Goal: Task Accomplishment & Management: Use online tool/utility

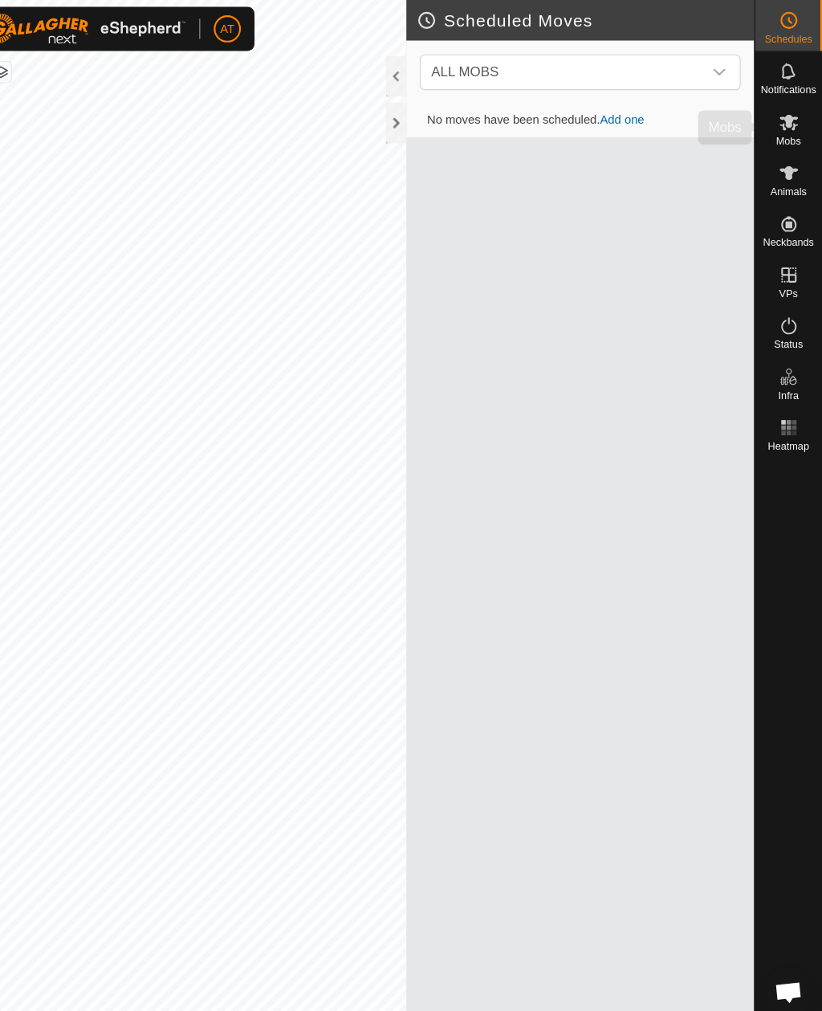
click at [779, 128] on span "Mobs" at bounding box center [790, 133] width 23 height 10
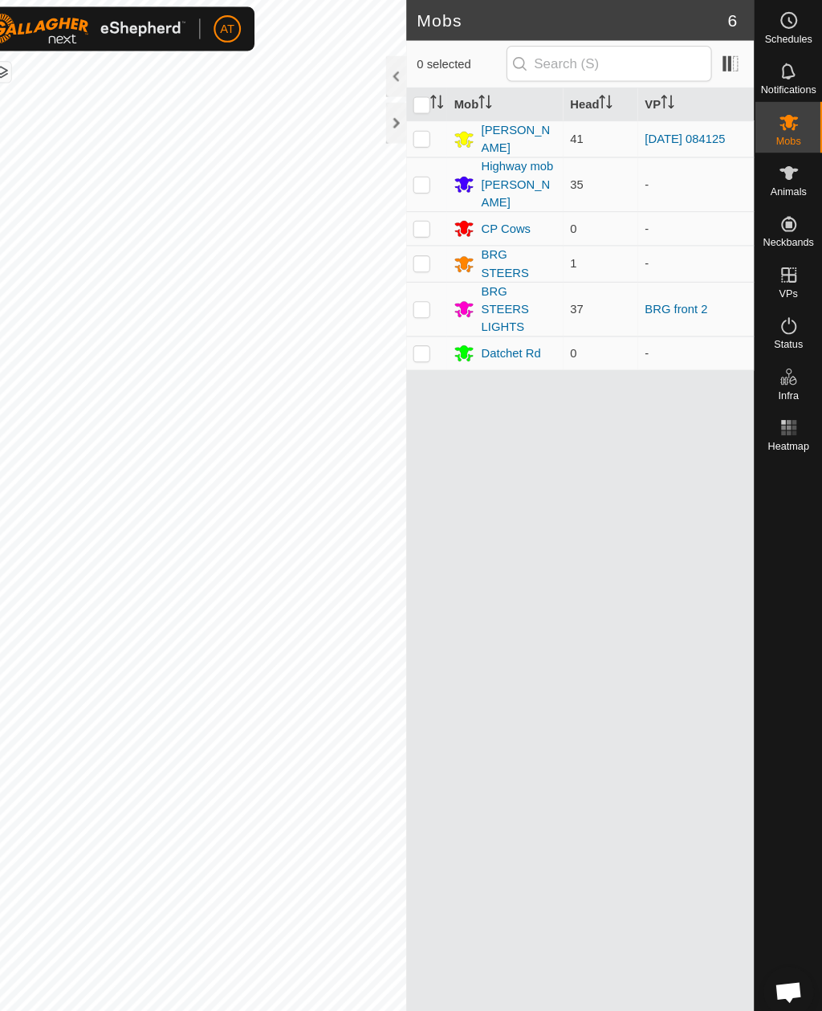
click at [435, 286] on p-checkbox at bounding box center [443, 292] width 16 height 13
checkbox input "true"
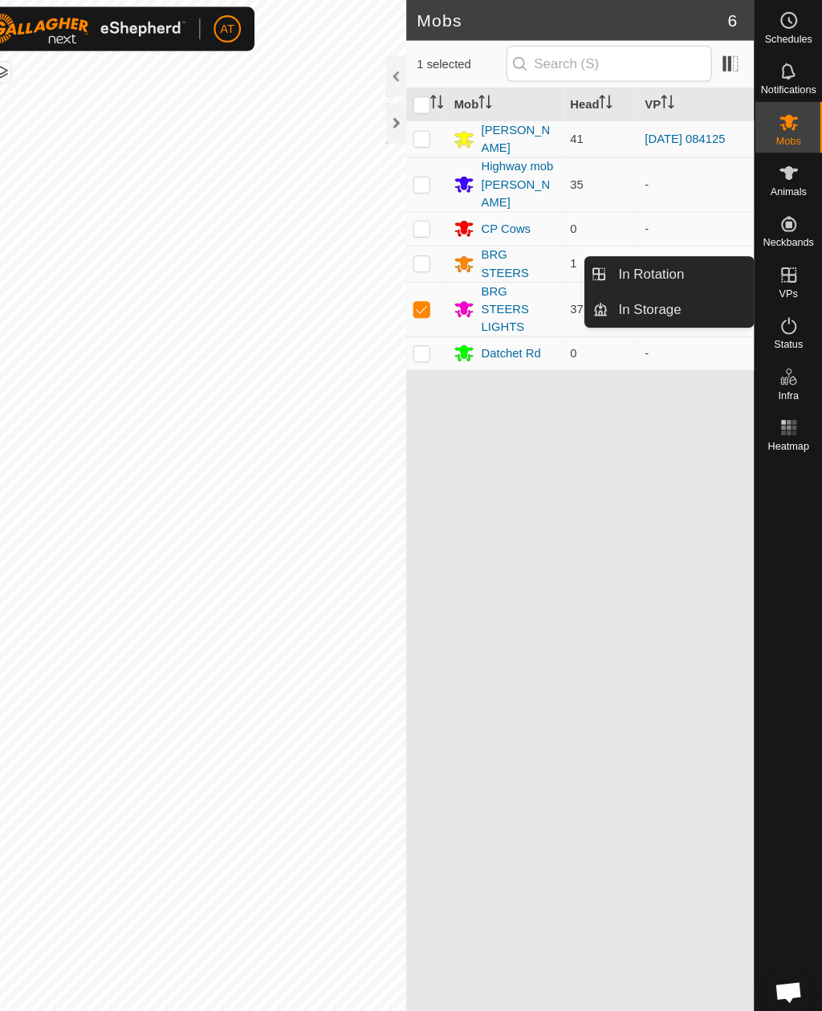
click at [630, 304] on link "In Storage" at bounding box center [688, 293] width 137 height 32
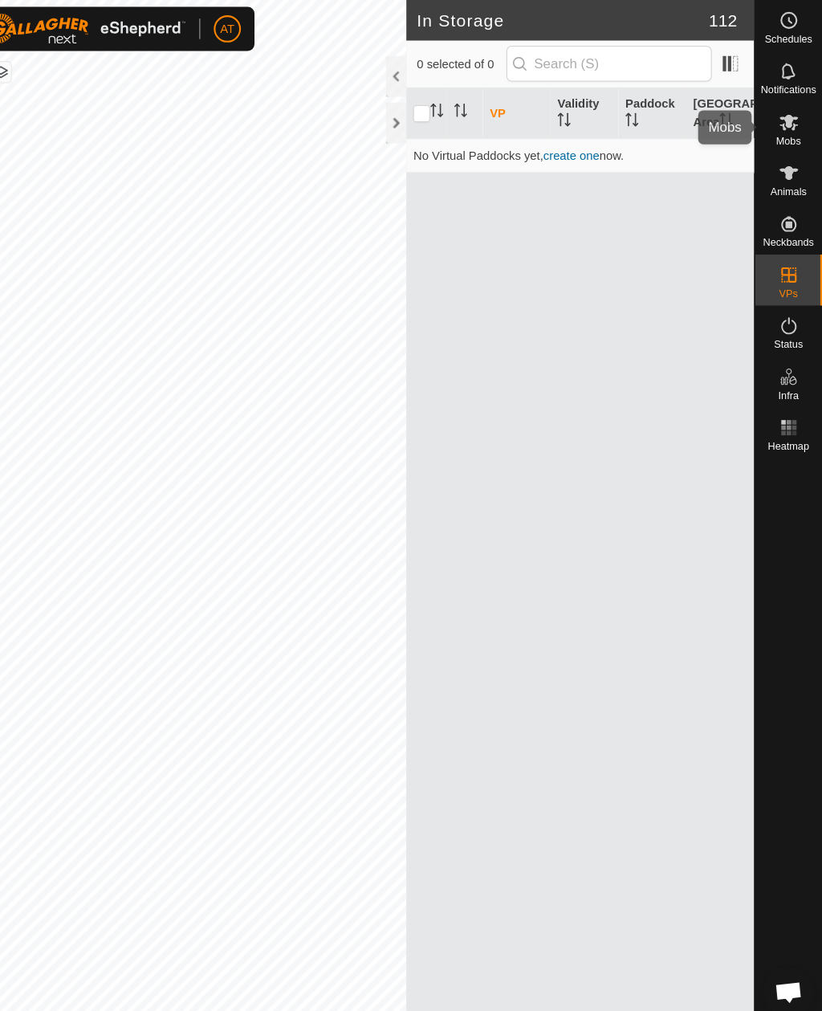
click at [777, 125] on es-mob-svg-icon at bounding box center [791, 116] width 29 height 26
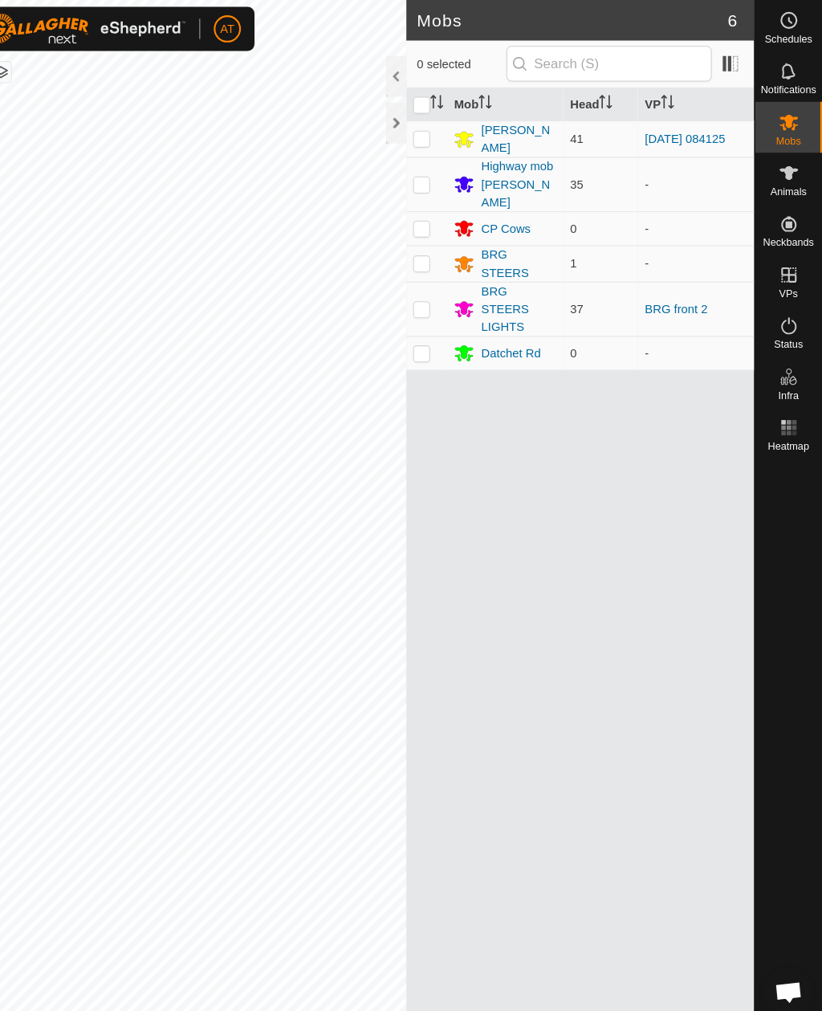
click at [435, 286] on p-checkbox at bounding box center [443, 292] width 16 height 13
checkbox input "true"
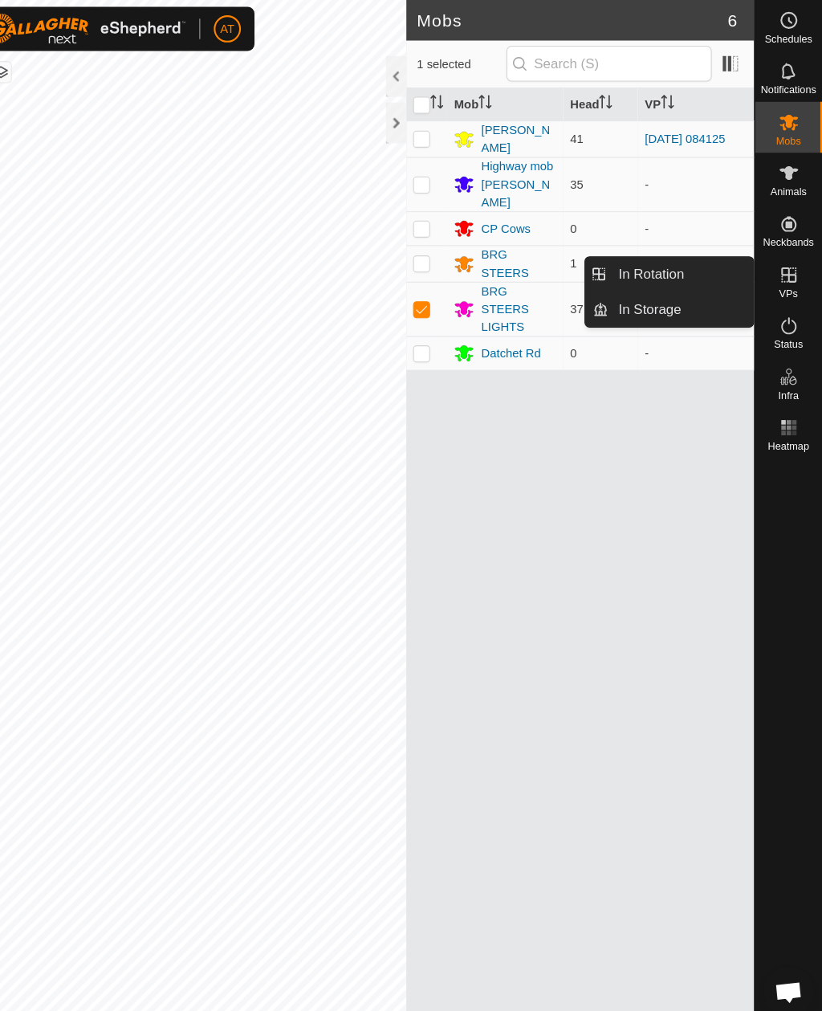
click at [653, 263] on link "In Rotation" at bounding box center [688, 259] width 137 height 32
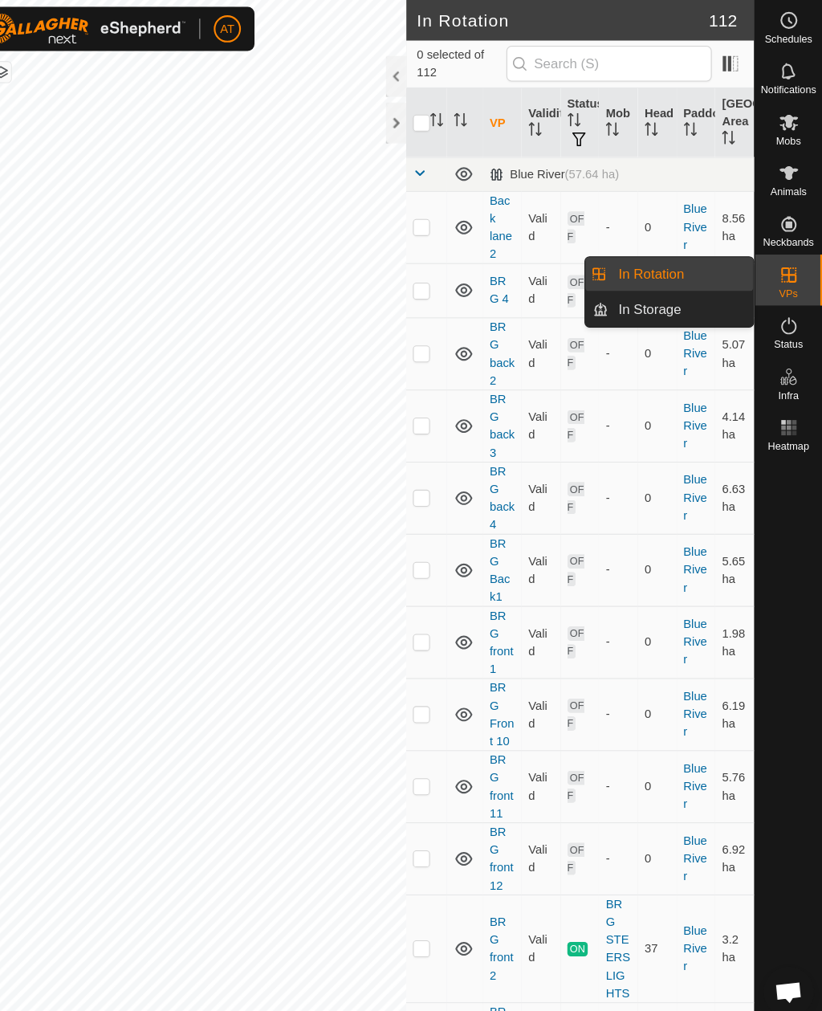
click at [640, 304] on link "In Storage" at bounding box center [688, 293] width 137 height 32
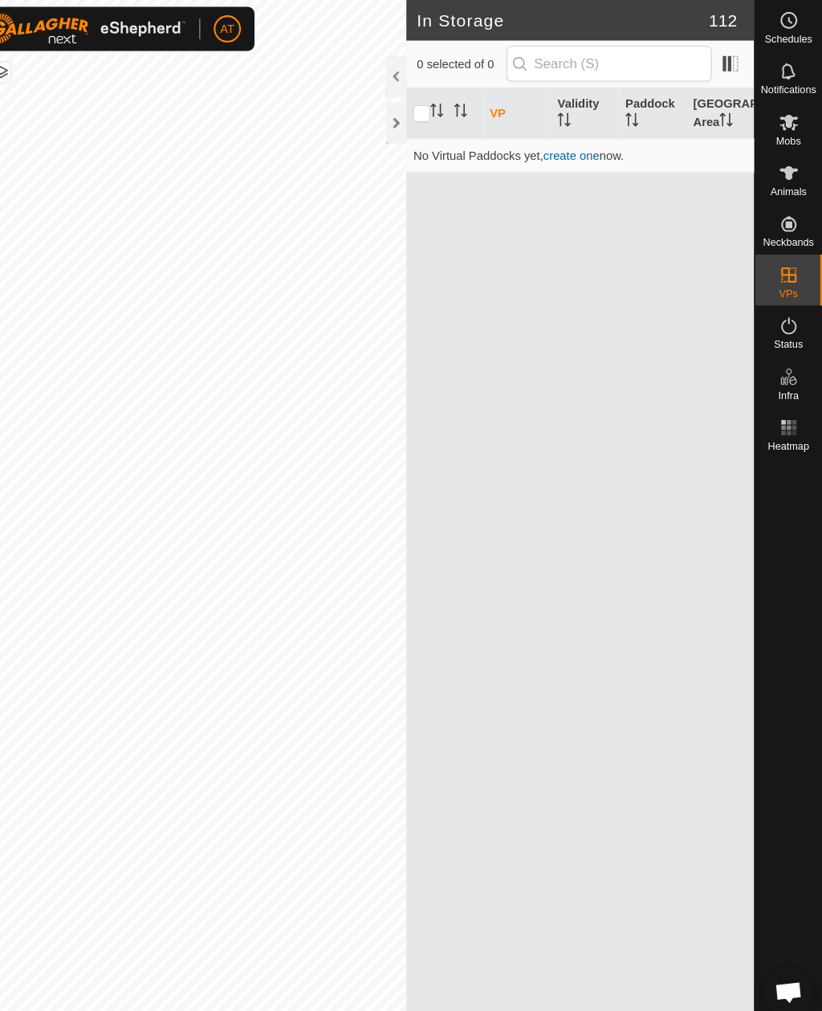
click at [410, 115] on div at bounding box center [419, 116] width 19 height 39
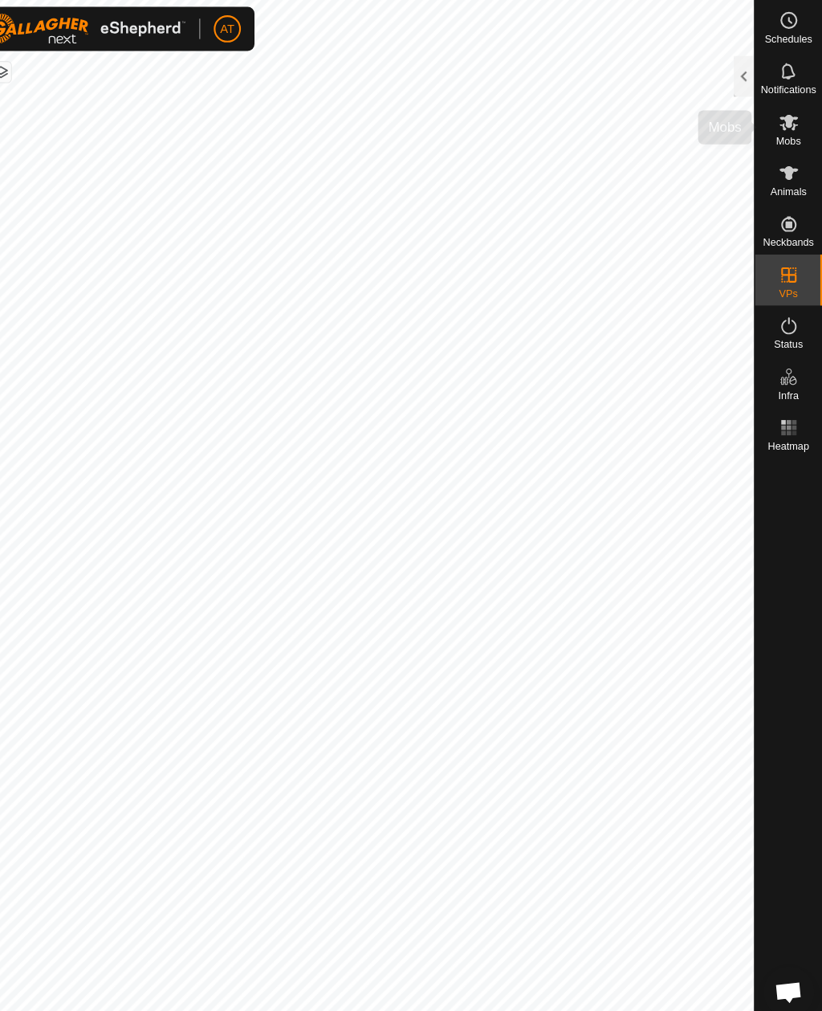
click at [777, 126] on es-mob-svg-icon at bounding box center [791, 116] width 29 height 26
click at [739, 71] on div at bounding box center [748, 72] width 19 height 39
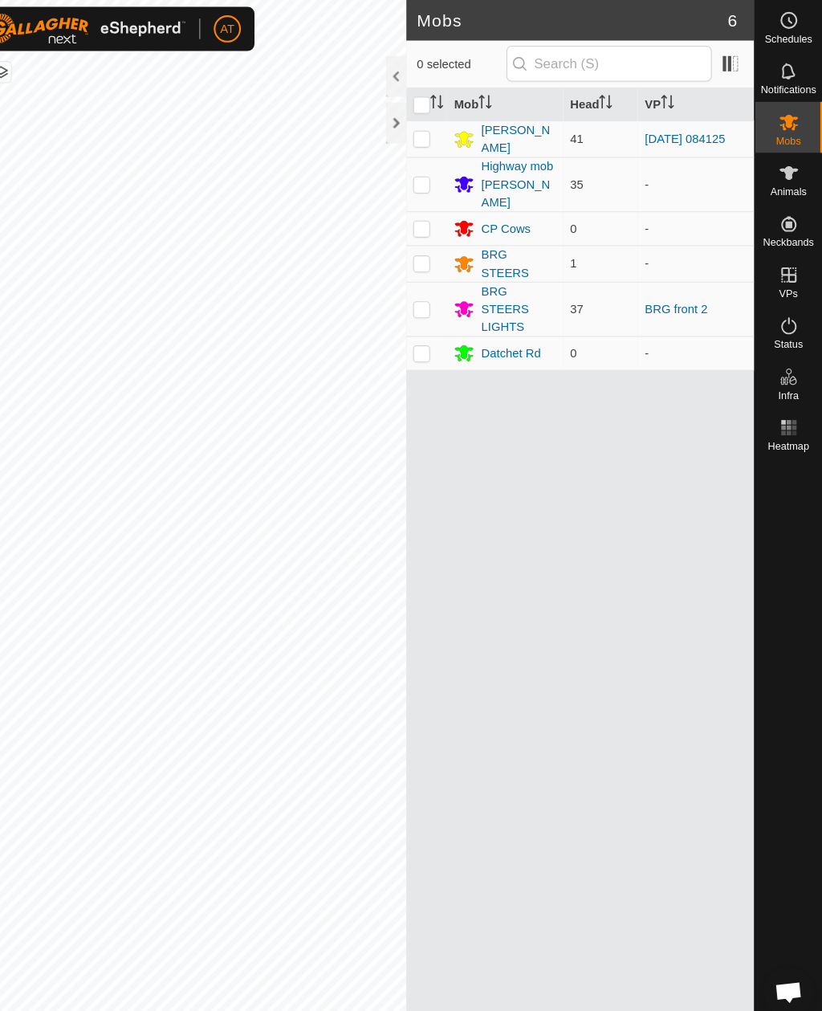
click at [429, 283] on td at bounding box center [448, 292] width 39 height 51
checkbox input "true"
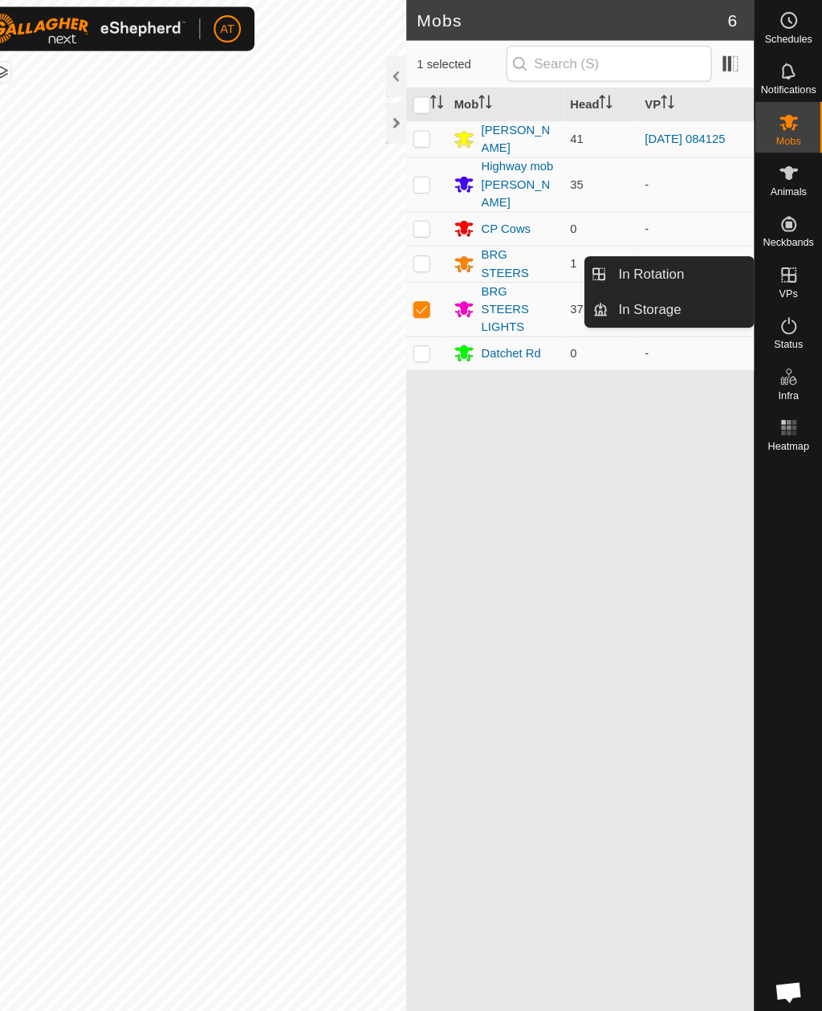
click at [636, 298] on span "In Storage" at bounding box center [659, 292] width 59 height 19
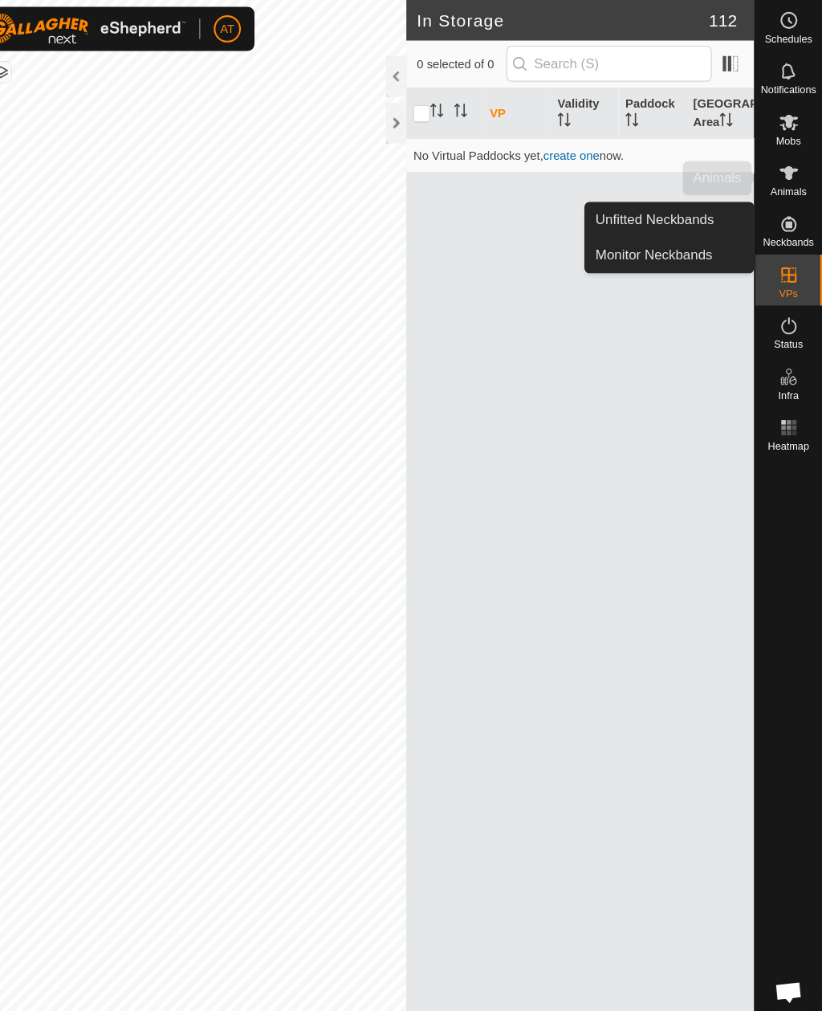
click at [773, 177] on span "Animals" at bounding box center [790, 182] width 35 height 10
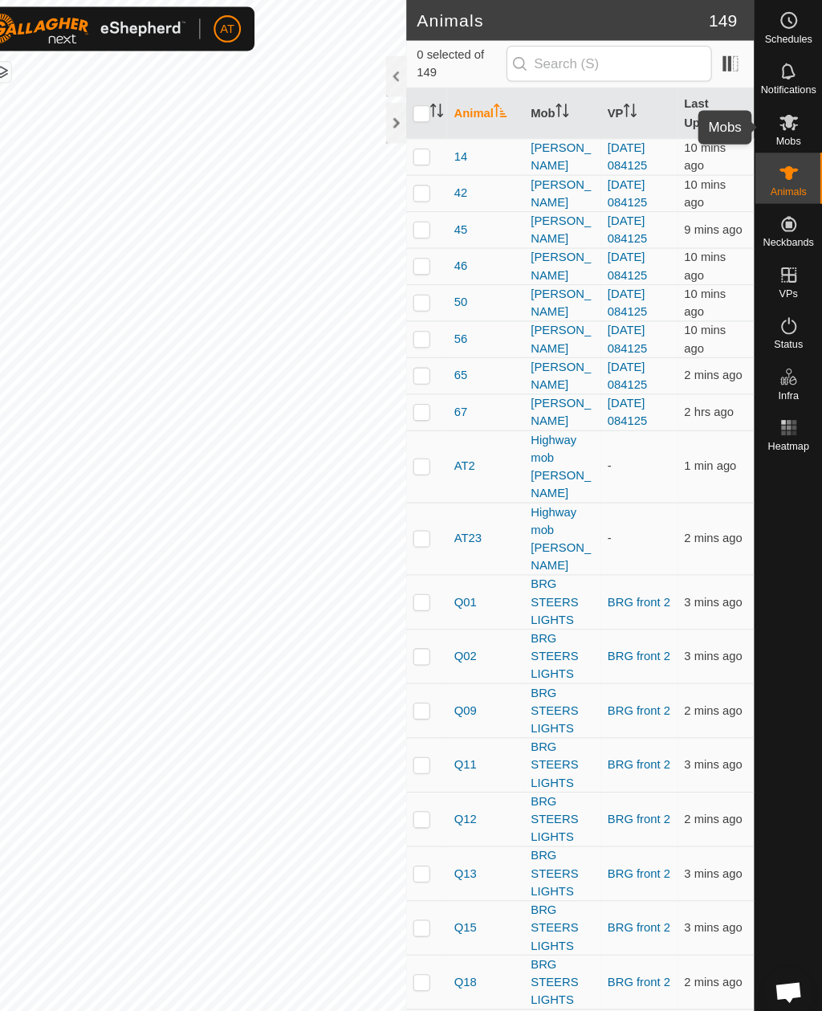
click at [777, 117] on es-mob-svg-icon at bounding box center [791, 116] width 29 height 26
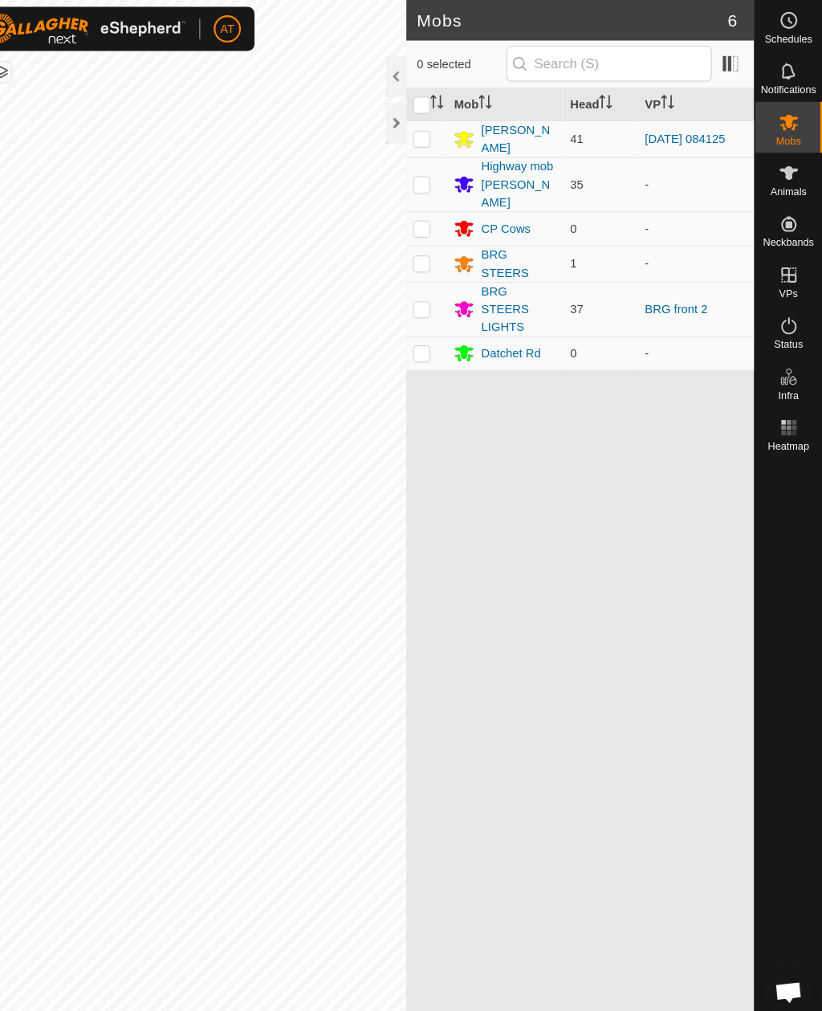
click at [781, 120] on icon at bounding box center [790, 115] width 19 height 19
click at [429, 285] on td at bounding box center [448, 292] width 39 height 51
checkbox input "true"
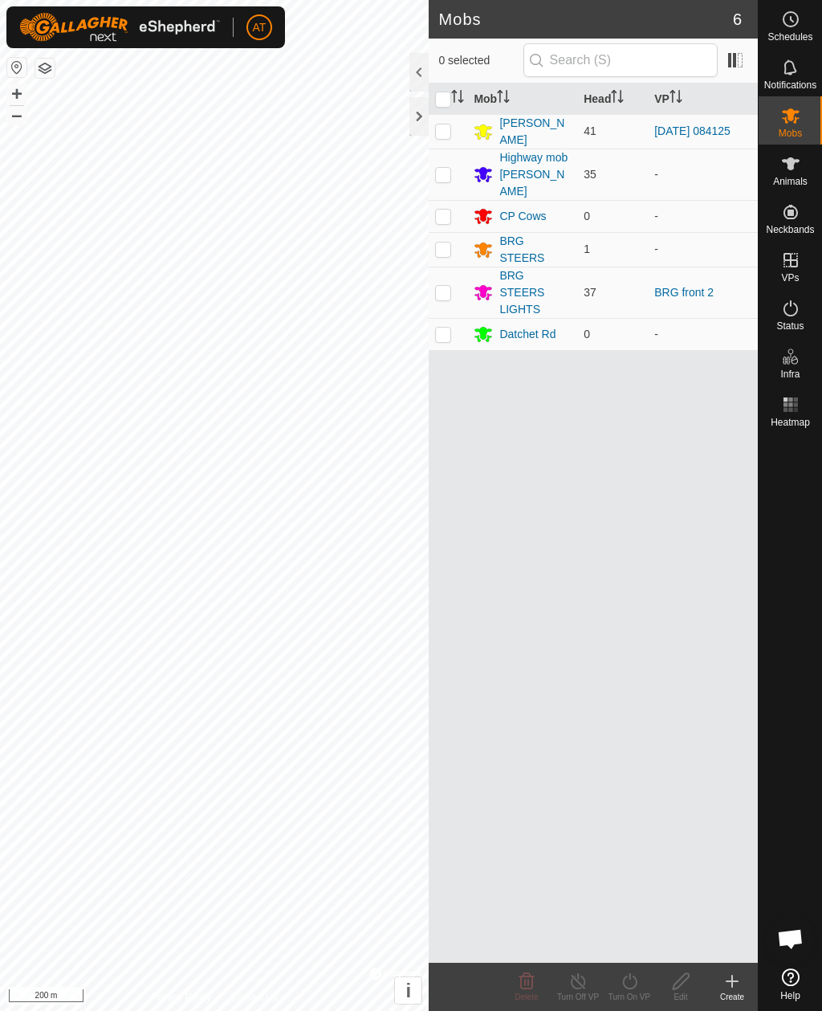
click at [451, 283] on td at bounding box center [448, 292] width 39 height 51
checkbox input "true"
click at [586, 981] on icon at bounding box center [579, 981] width 20 height 19
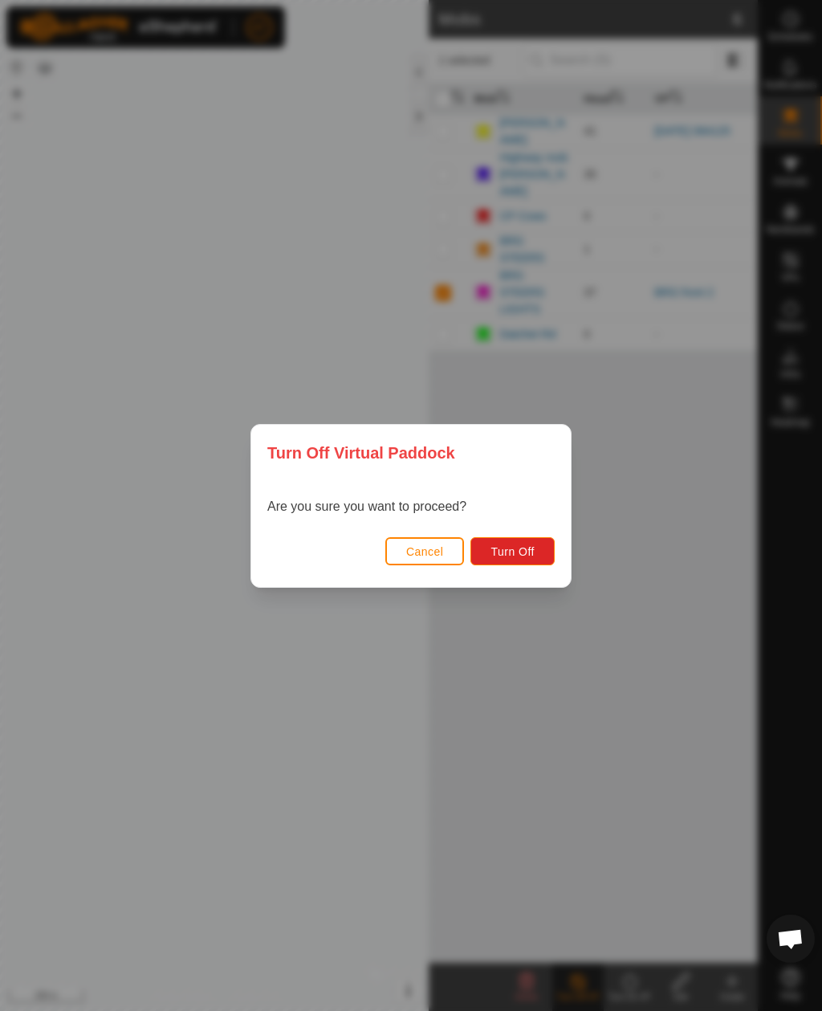
click at [425, 554] on span "Cancel" at bounding box center [425, 551] width 38 height 13
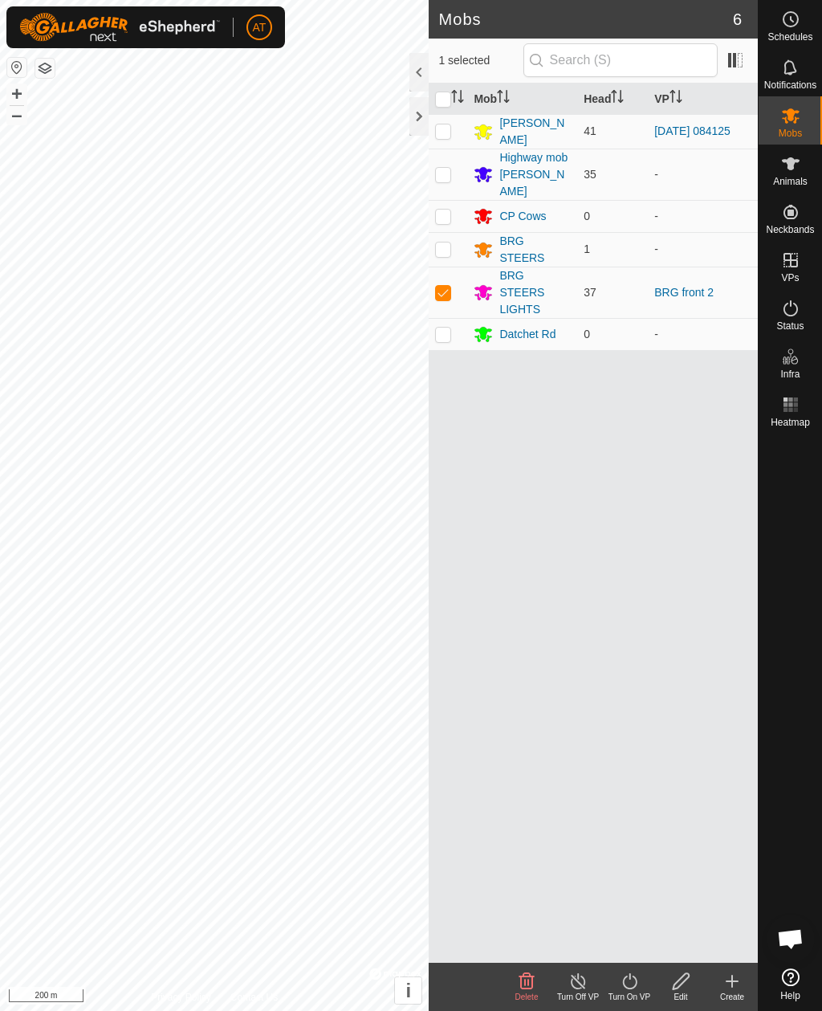
click at [624, 981] on icon at bounding box center [629, 981] width 14 height 16
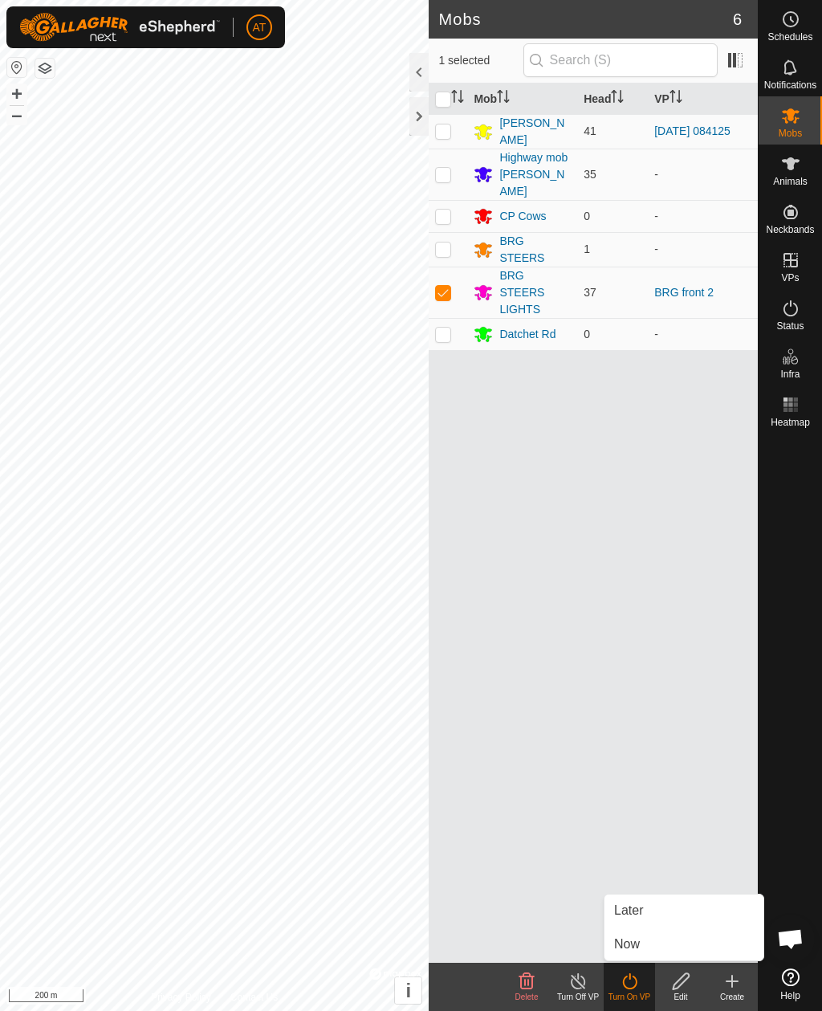
click at [627, 946] on span "Now" at bounding box center [627, 944] width 26 height 19
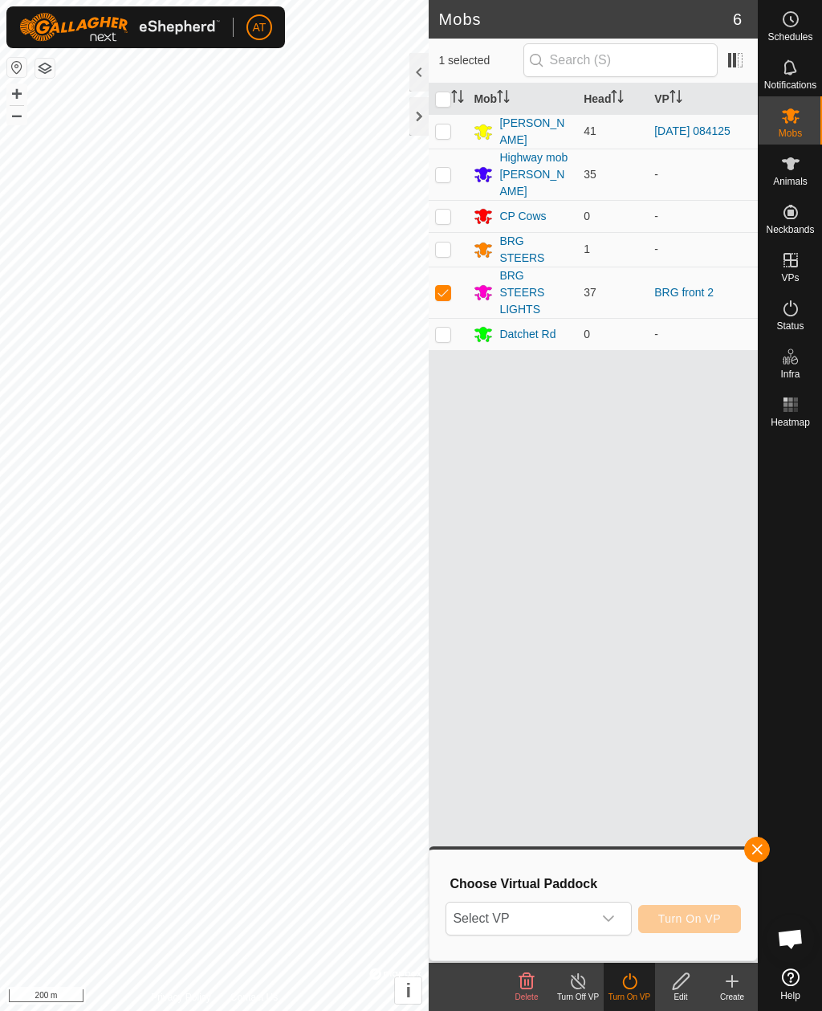
click at [622, 911] on div "dropdown trigger" at bounding box center [609, 919] width 32 height 32
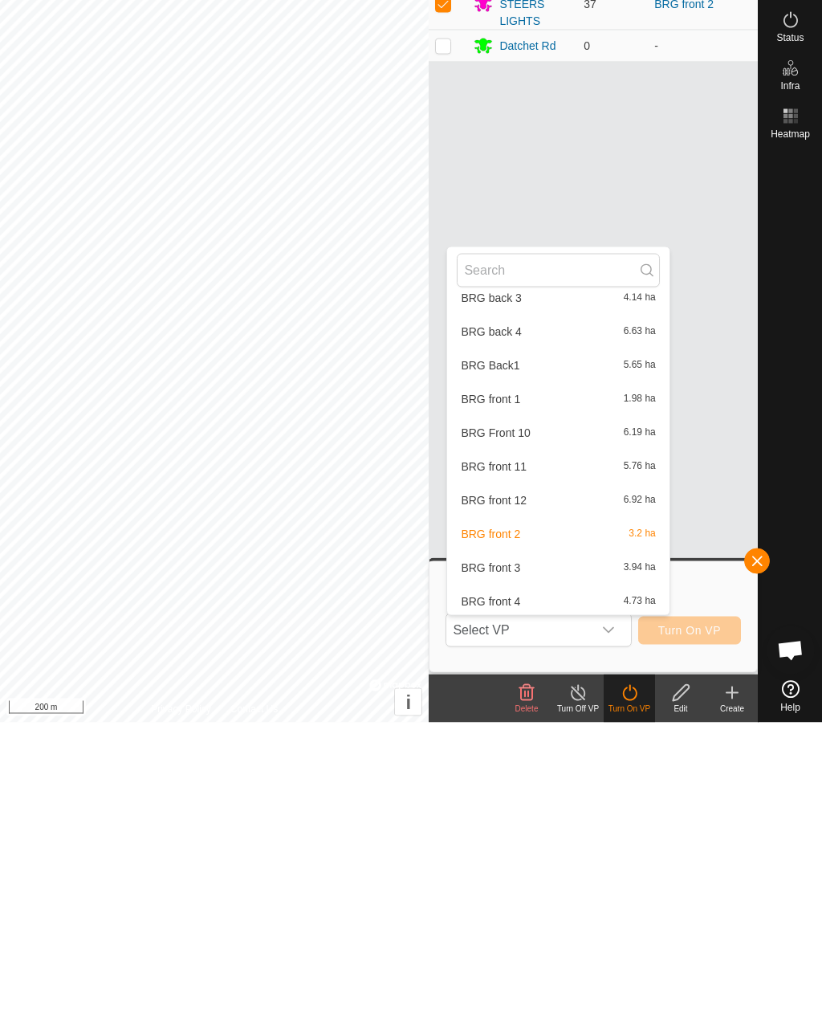
scroll to position [151, 0]
click at [501, 846] on div "BRG front 3 3.94 ha" at bounding box center [558, 855] width 202 height 19
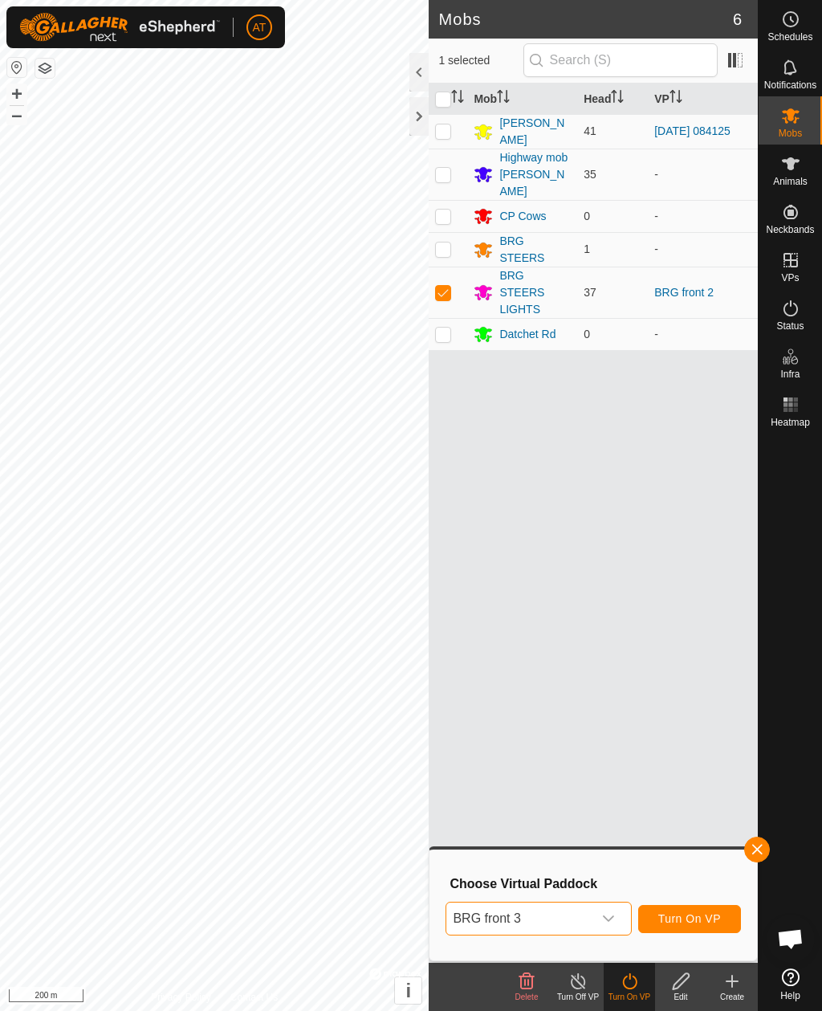
click at [703, 910] on button "Turn On VP" at bounding box center [689, 919] width 103 height 28
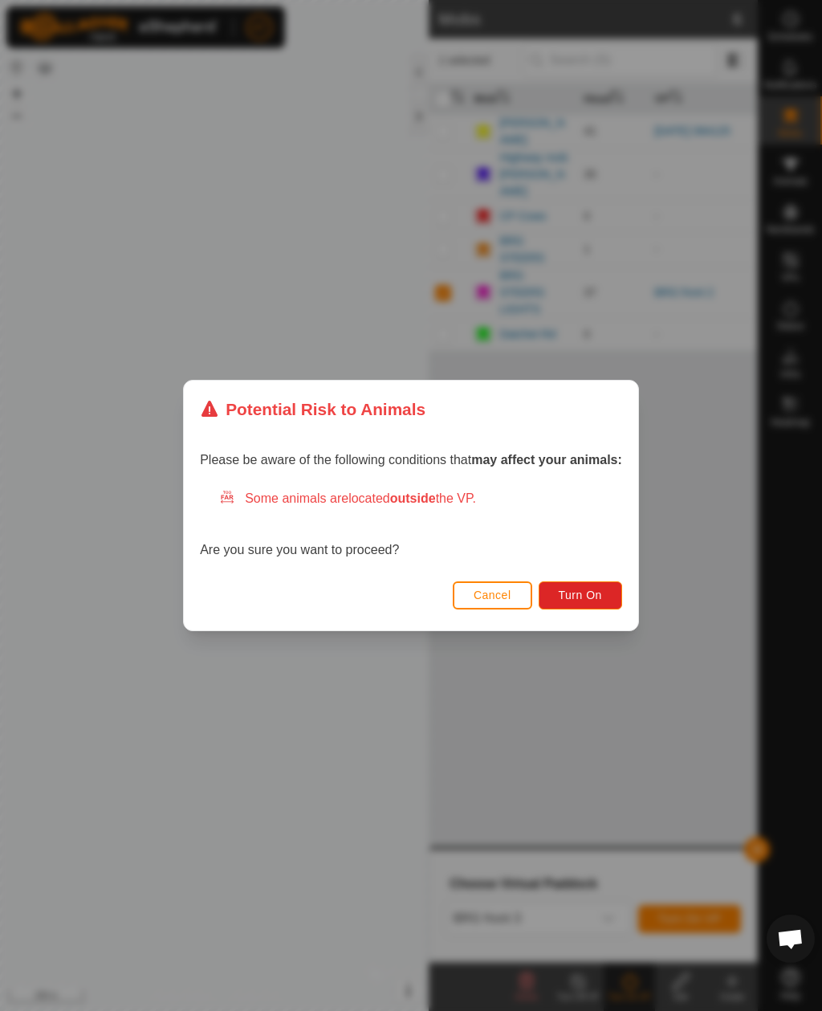
click at [597, 592] on span "Turn On" at bounding box center [580, 595] width 43 height 13
